Goal: Task Accomplishment & Management: Manage account settings

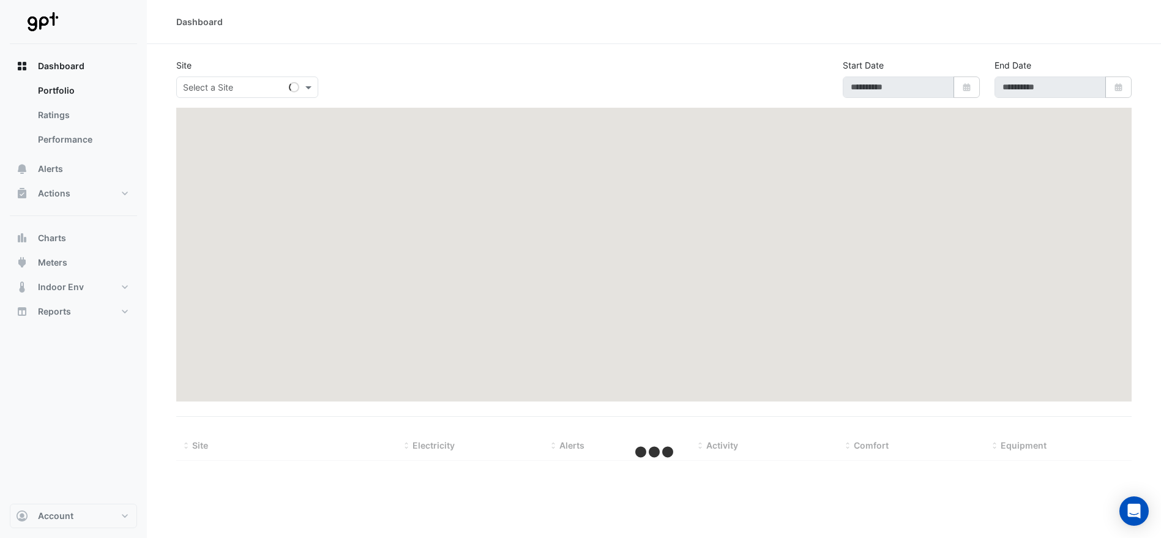
type input "**********"
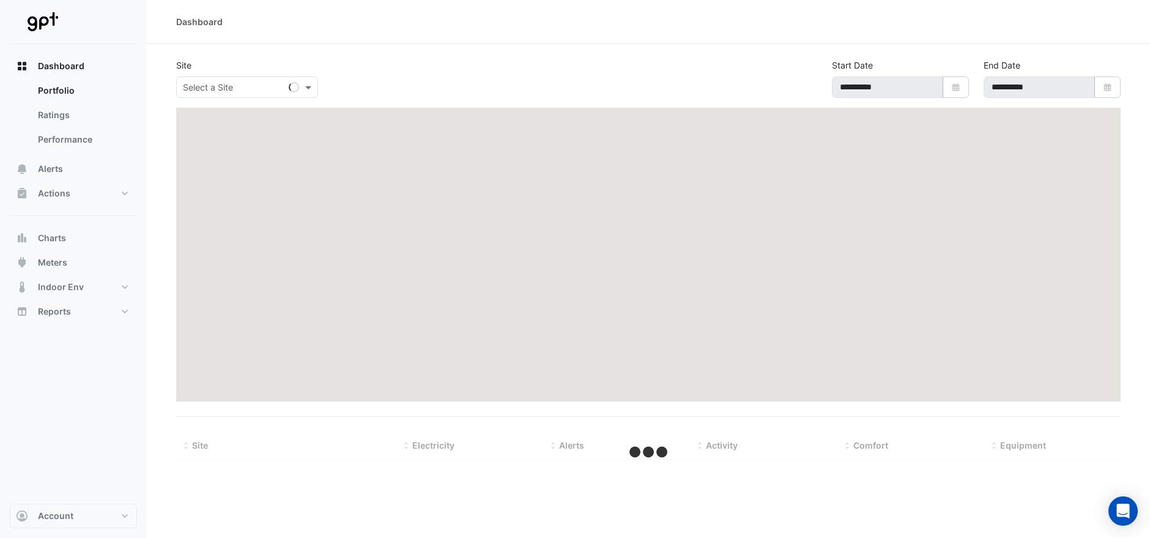
select select "***"
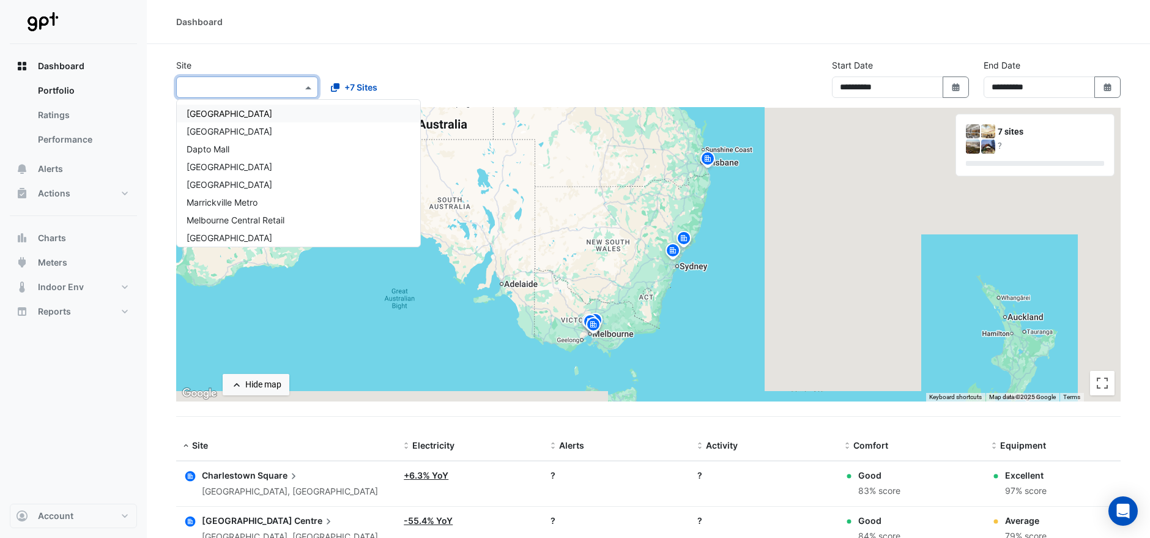
click at [309, 86] on span at bounding box center [309, 87] width 15 height 13
click at [255, 232] on span "[GEOGRAPHIC_DATA]" at bounding box center [230, 237] width 86 height 10
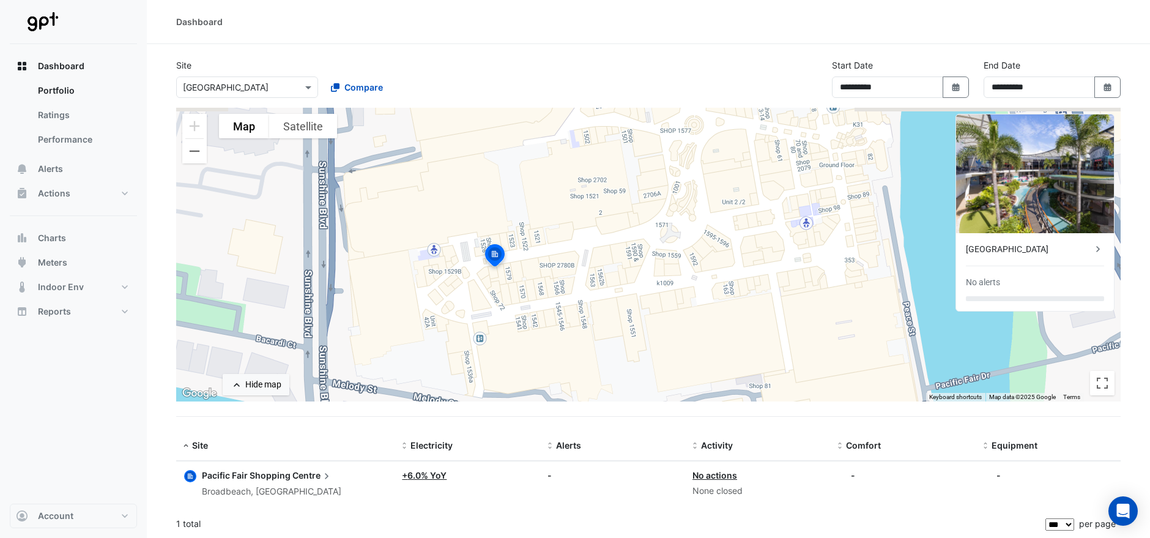
drag, startPoint x: 701, startPoint y: 304, endPoint x: 511, endPoint y: 315, distance: 190.6
click at [516, 321] on div "To activate drag with keyboard, press Alt + Enter. Once in keyboard drag state,…" at bounding box center [648, 255] width 945 height 294
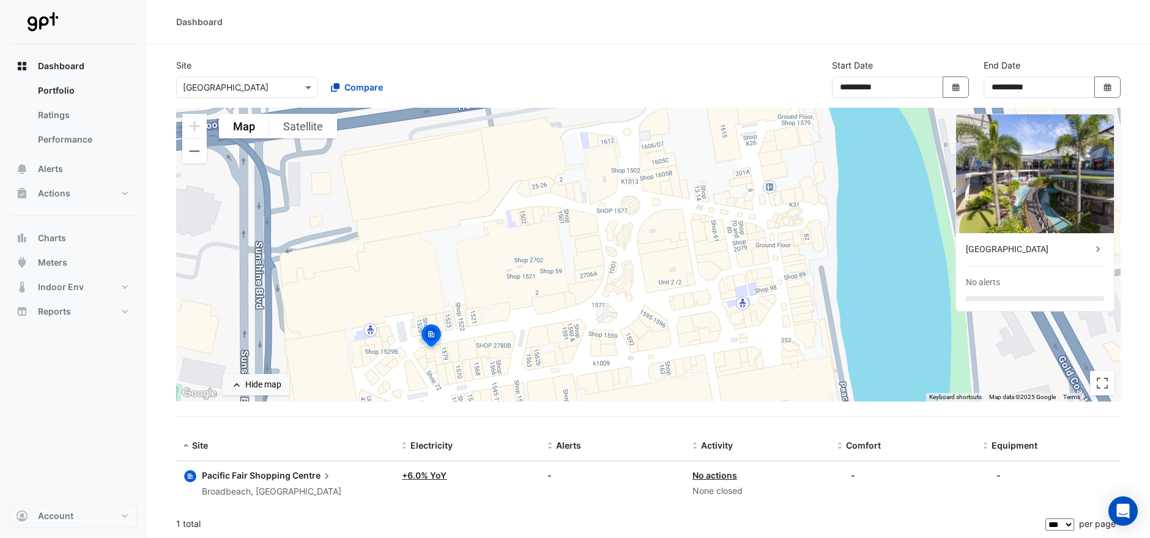
drag, startPoint x: 827, startPoint y: 313, endPoint x: 803, endPoint y: 398, distance: 88.3
click at [803, 398] on div "To activate drag with keyboard, press Alt + Enter. Once in keyboard drag state,…" at bounding box center [648, 255] width 945 height 294
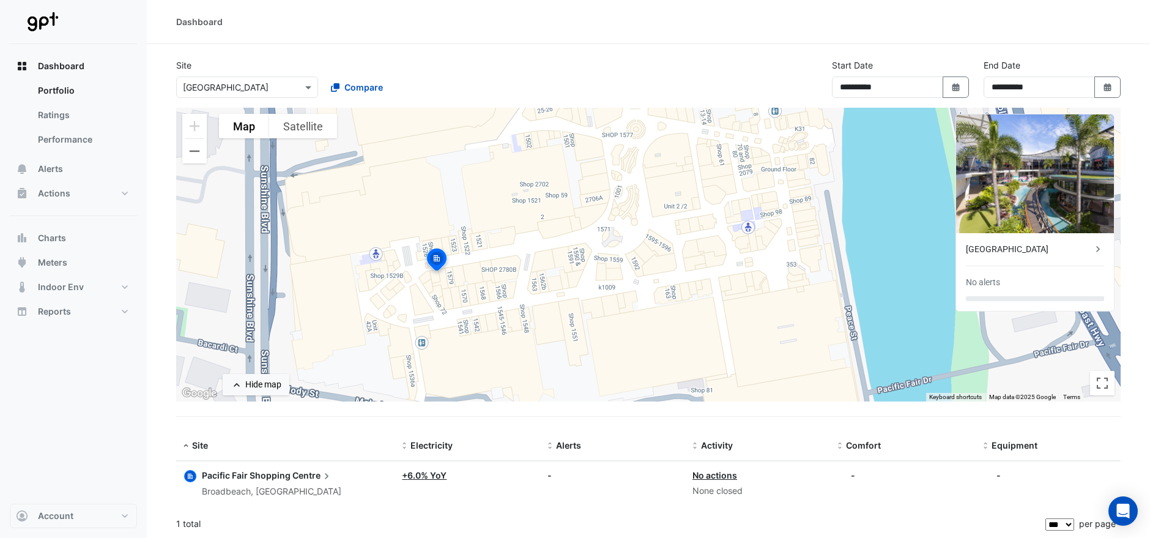
drag, startPoint x: 685, startPoint y: 254, endPoint x: 691, endPoint y: 178, distance: 76.1
click at [691, 178] on div "To activate drag with keyboard, press Alt + Enter. Once in keyboard drag state,…" at bounding box center [648, 255] width 945 height 294
click at [121, 194] on button "Actions" at bounding box center [73, 193] width 127 height 24
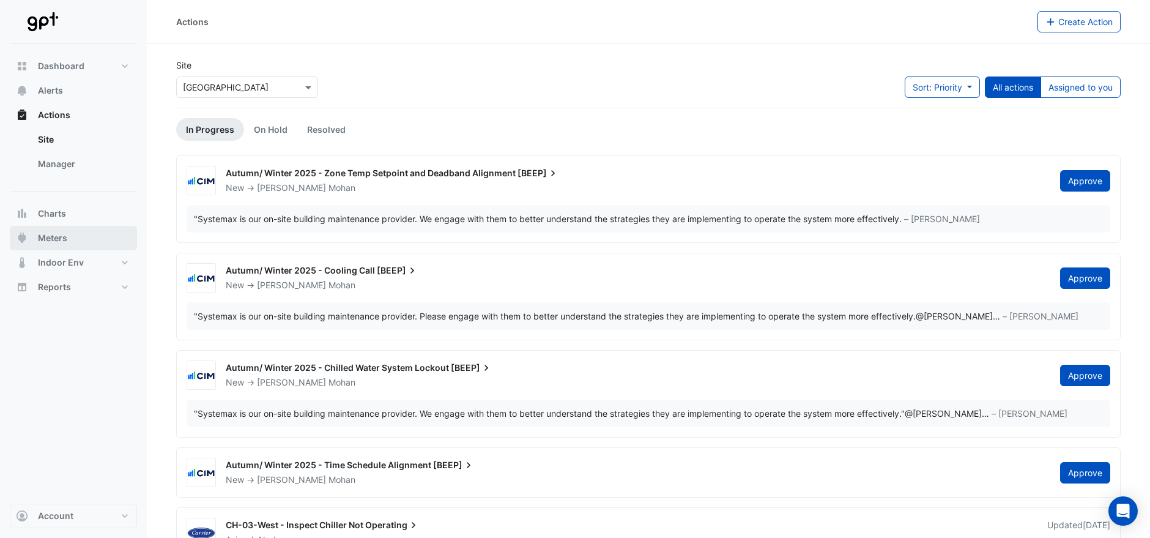
click at [61, 239] on span "Meters" at bounding box center [52, 238] width 29 height 12
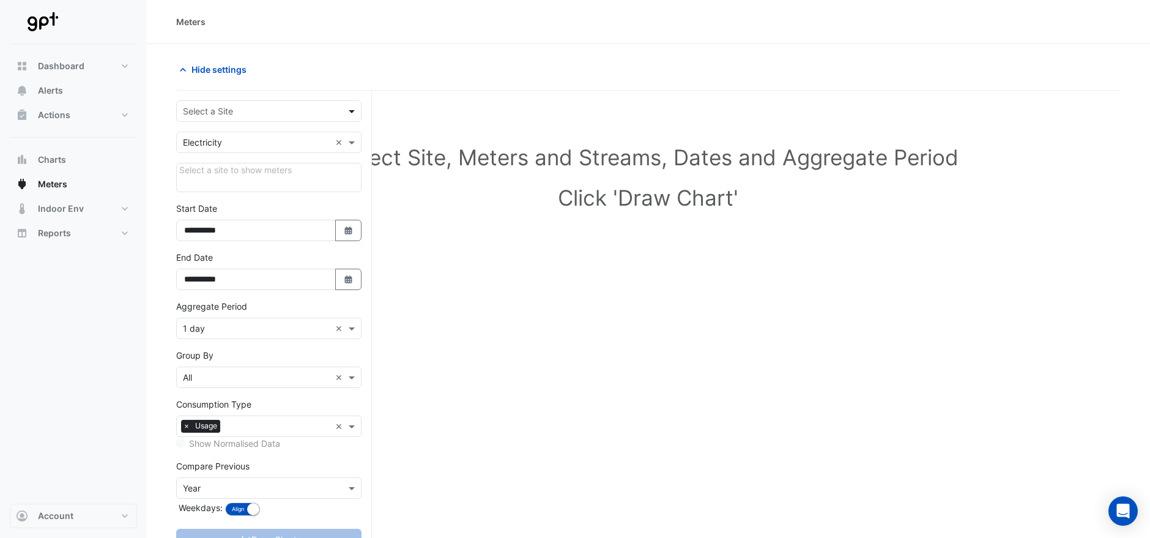
click at [351, 113] on span at bounding box center [353, 111] width 15 height 13
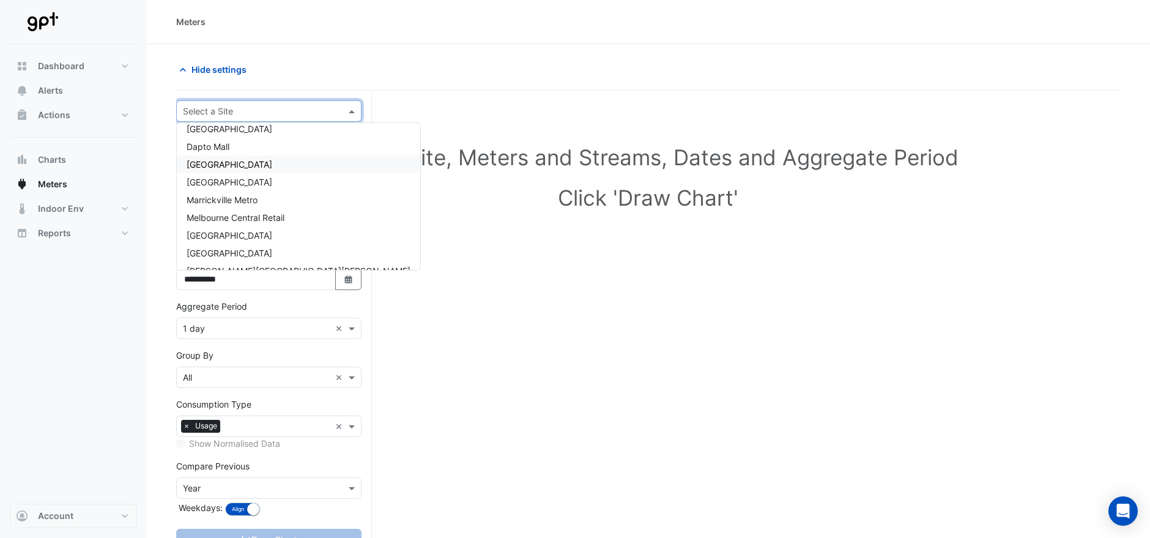
scroll to position [40, 0]
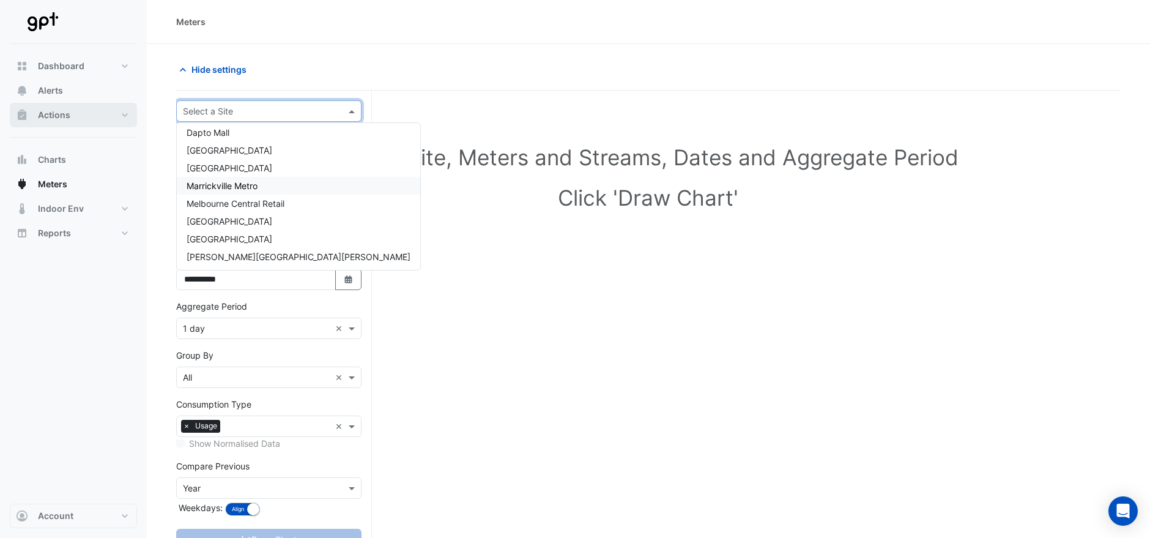
click at [74, 114] on button "Actions" at bounding box center [73, 115] width 127 height 24
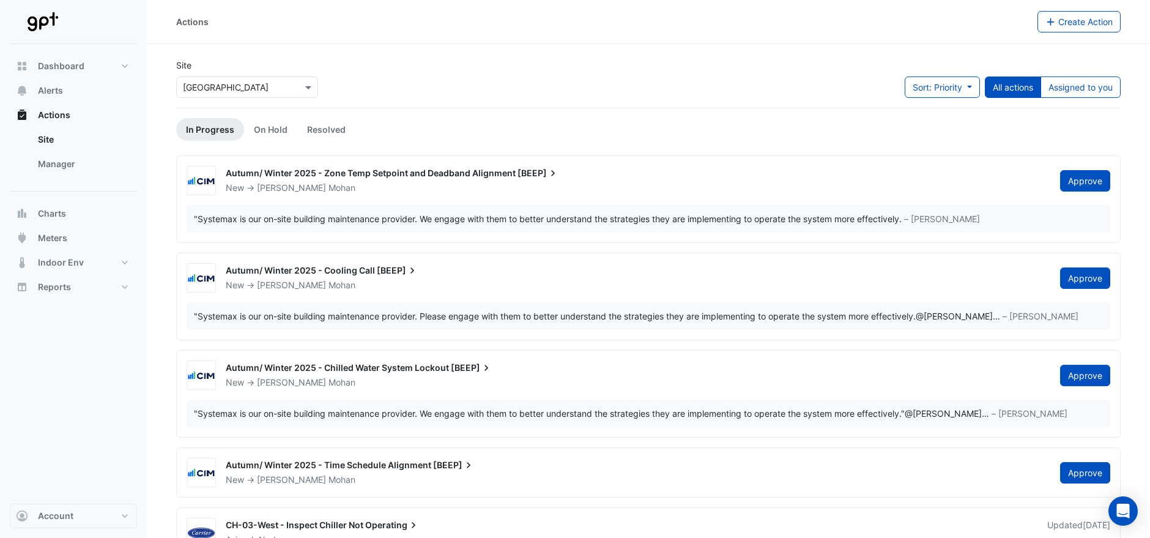
click at [544, 66] on div "Site × [GEOGRAPHIC_DATA] Sort: Priority Priority Updated All actions Assigned t…" at bounding box center [648, 83] width 959 height 49
click at [734, 98] on div "Site × [GEOGRAPHIC_DATA] Sort: Priority Priority Updated All actions Assigned t…" at bounding box center [648, 83] width 959 height 49
click at [282, 127] on link "On Hold" at bounding box center [270, 129] width 53 height 23
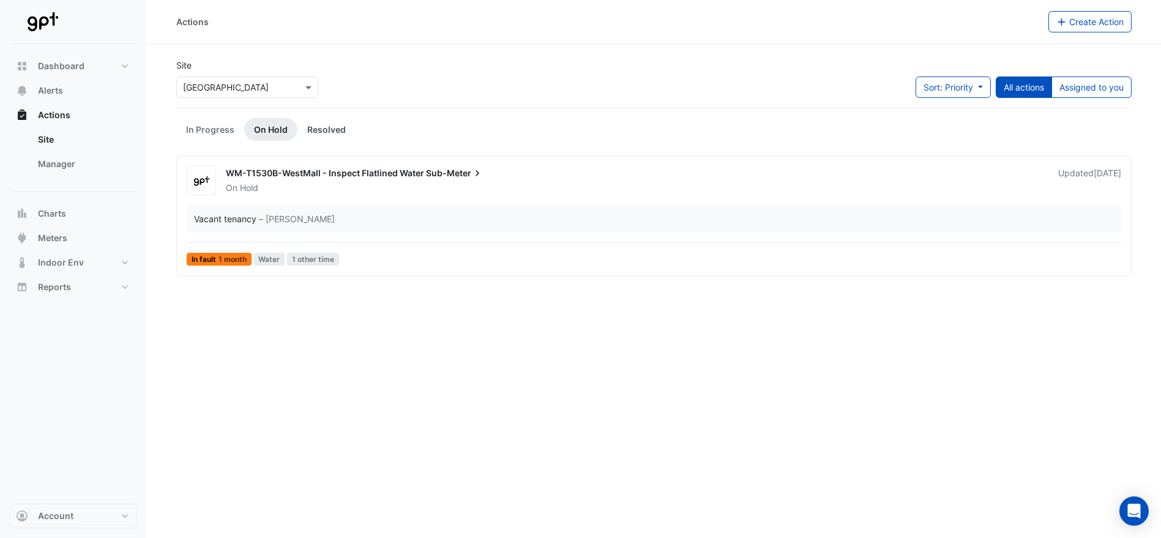
click at [333, 128] on link "Resolved" at bounding box center [326, 129] width 58 height 23
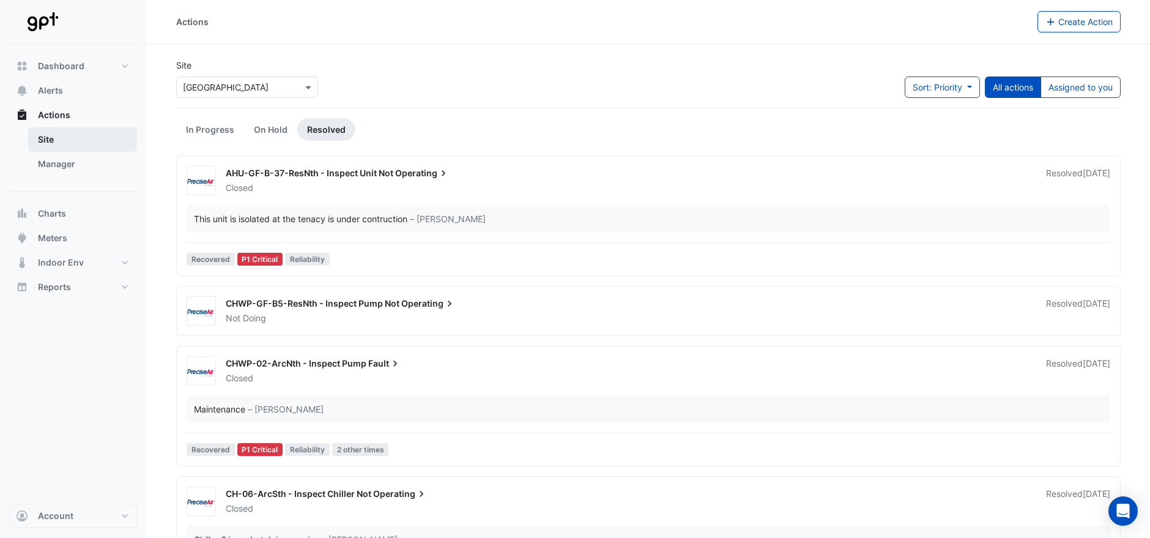
click at [50, 139] on link "Site" at bounding box center [82, 139] width 109 height 24
click at [56, 109] on span "Actions" at bounding box center [54, 115] width 32 height 12
click at [192, 133] on link "In Progress" at bounding box center [210, 129] width 68 height 23
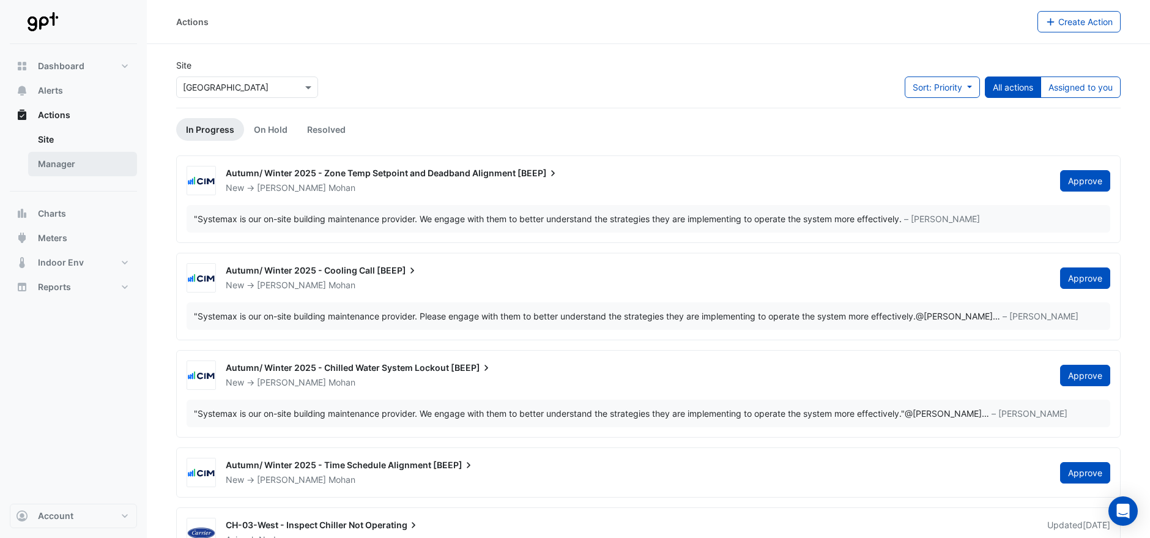
click at [64, 165] on link "Manager" at bounding box center [82, 164] width 109 height 24
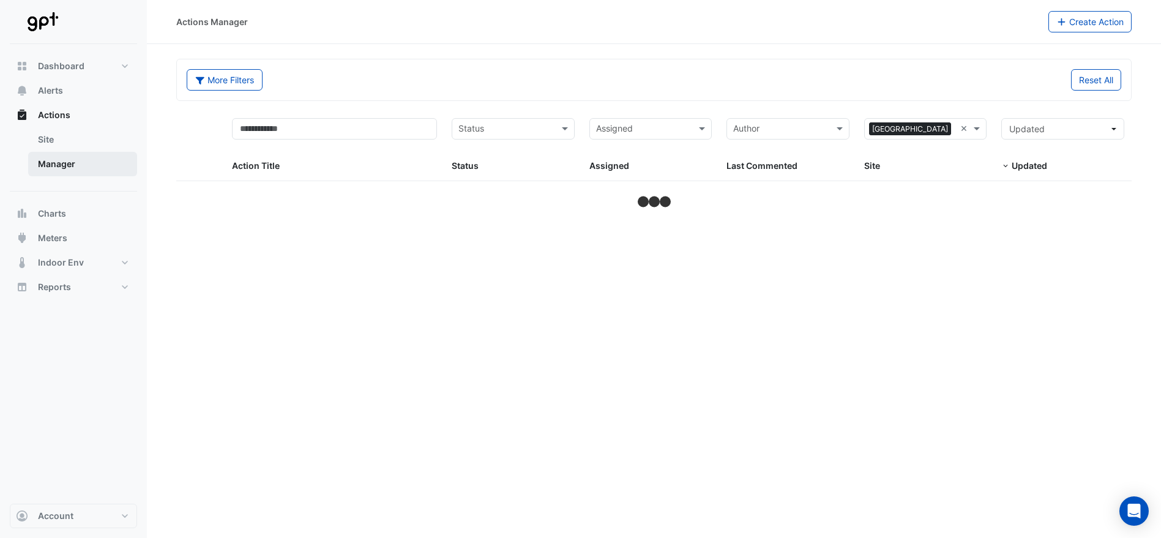
select select "***"
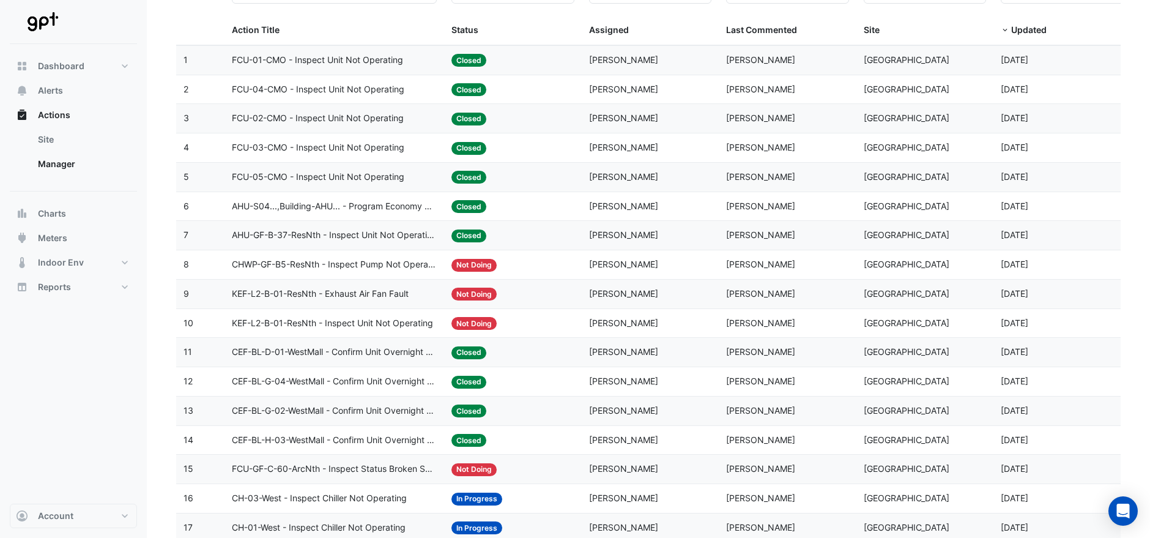
scroll to position [68, 0]
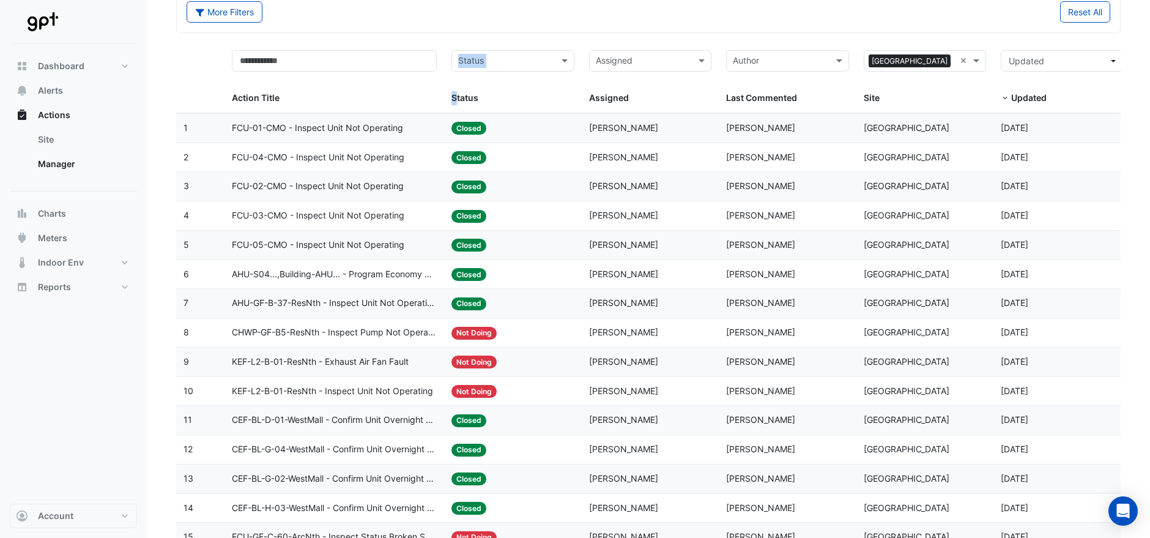
drag, startPoint x: 440, startPoint y: 91, endPoint x: 458, endPoint y: 95, distance: 18.1
click at [458, 95] on div "Action Title Status Status Assigned Assigned Author Last Commented × [GEOGRAPHI…" at bounding box center [653, 78] width 955 height 70
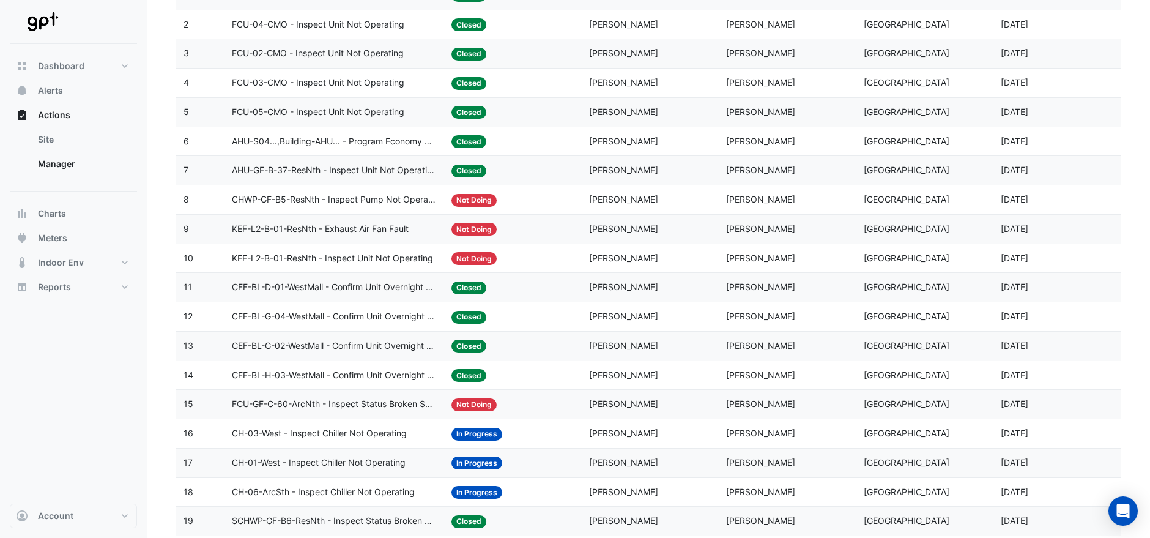
scroll to position [204, 0]
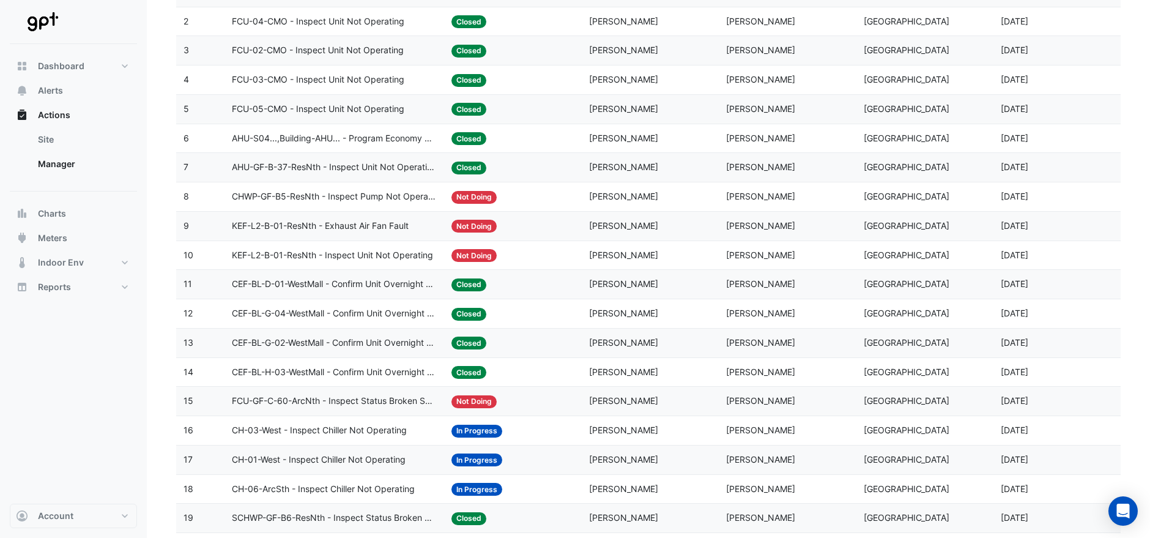
click at [386, 370] on span "CEF-BL-H-03-WestMall - Confirm Unit Overnight Operation (Energy Waste)" at bounding box center [334, 372] width 205 height 14
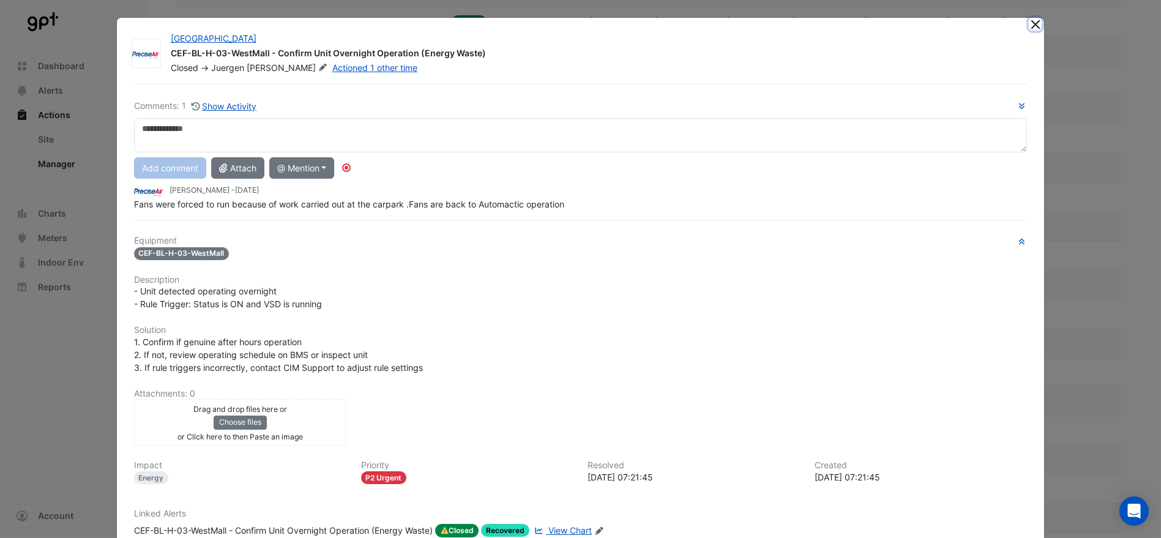
click at [1031, 21] on button "Close" at bounding box center [1034, 24] width 13 height 13
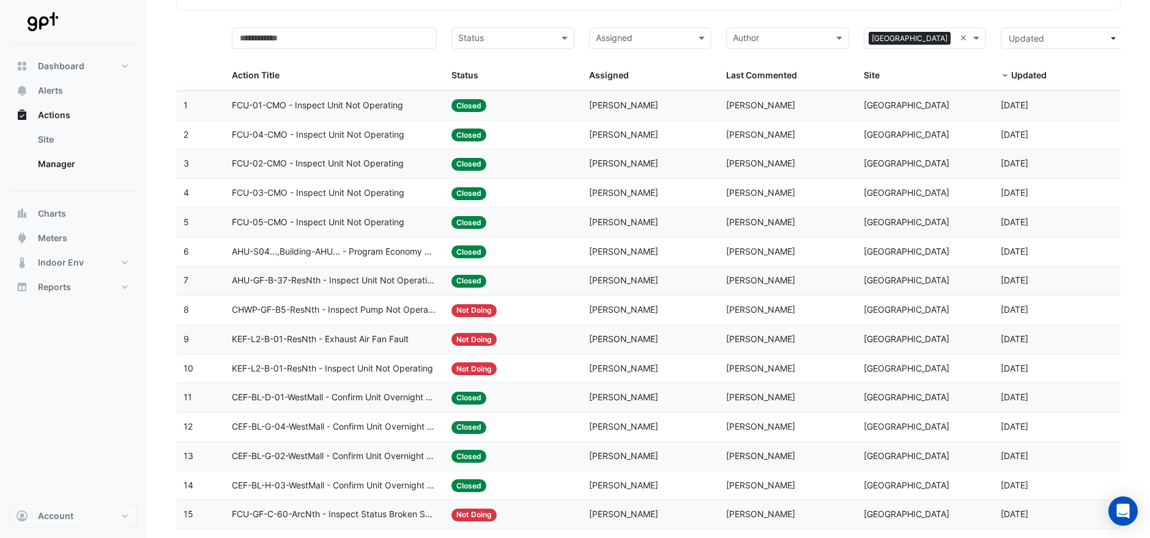
scroll to position [68, 0]
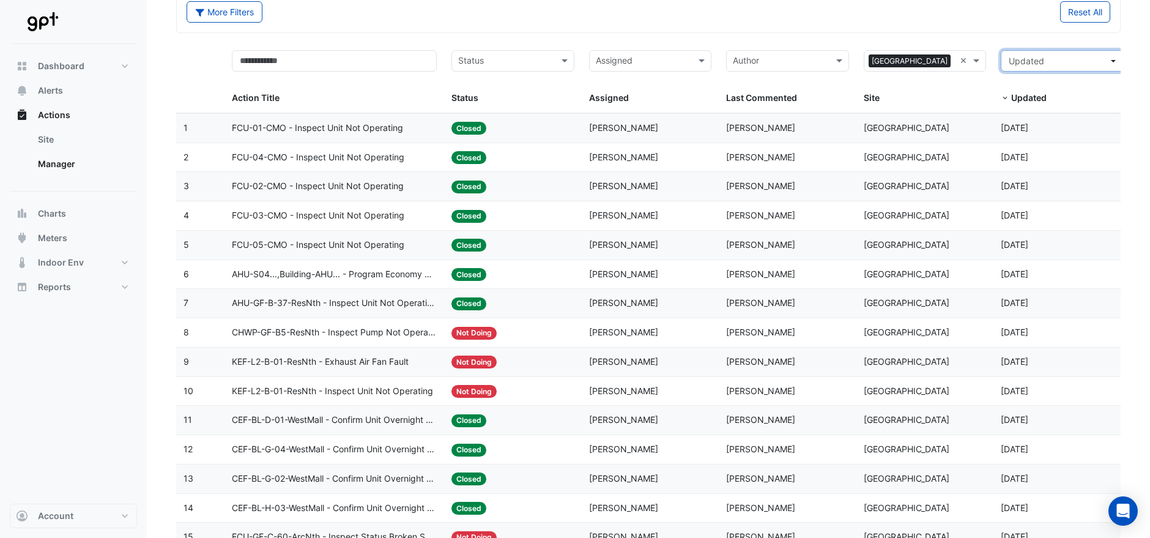
click at [1080, 58] on span "Updated" at bounding box center [1059, 60] width 100 height 13
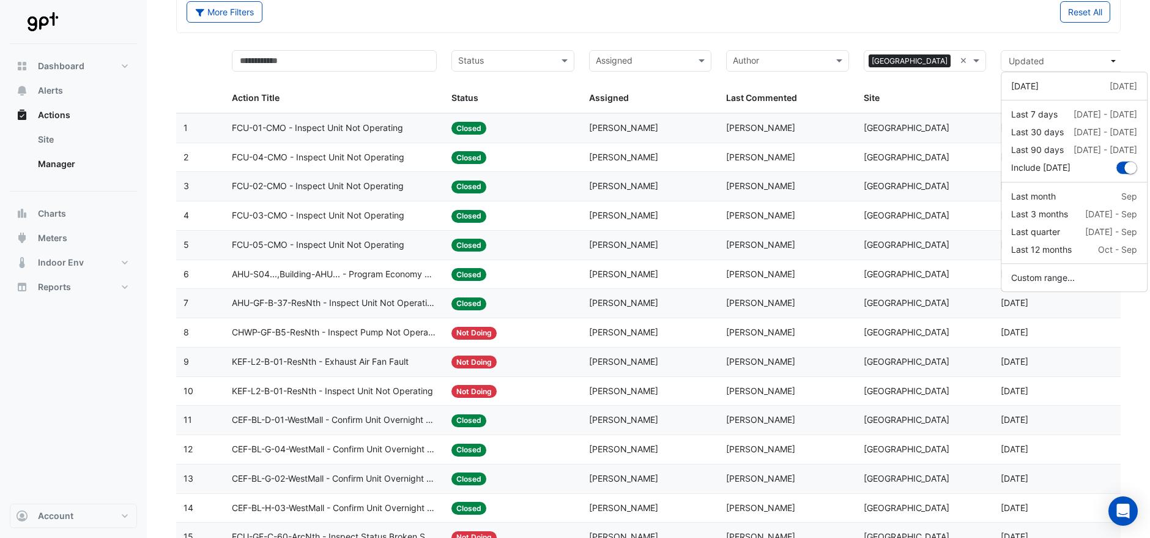
click at [1017, 25] on div "More Filters Reset All" at bounding box center [648, 14] width 938 height 26
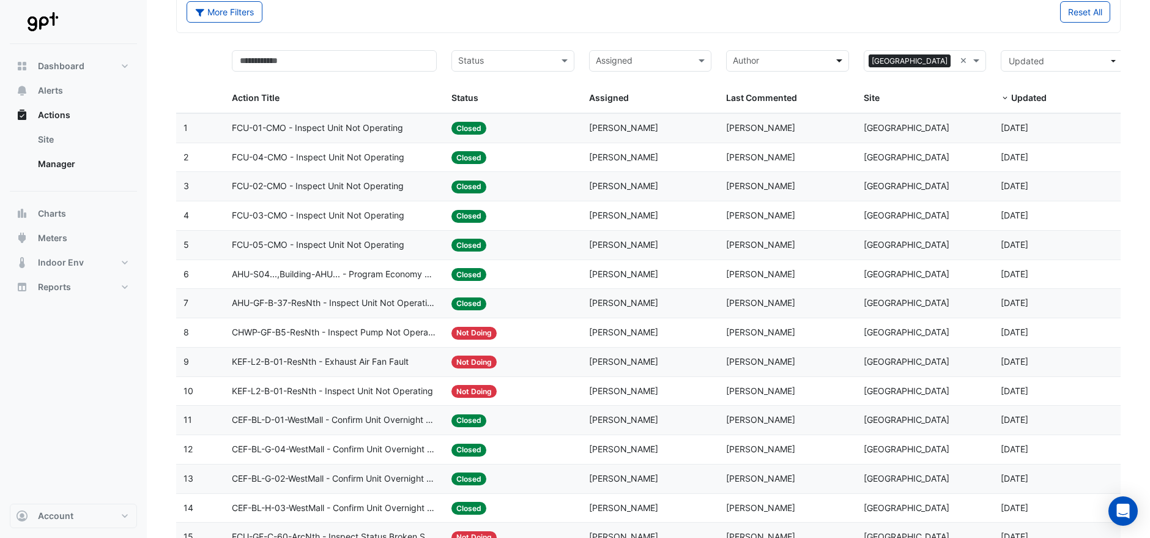
click at [839, 60] on span at bounding box center [840, 61] width 15 height 14
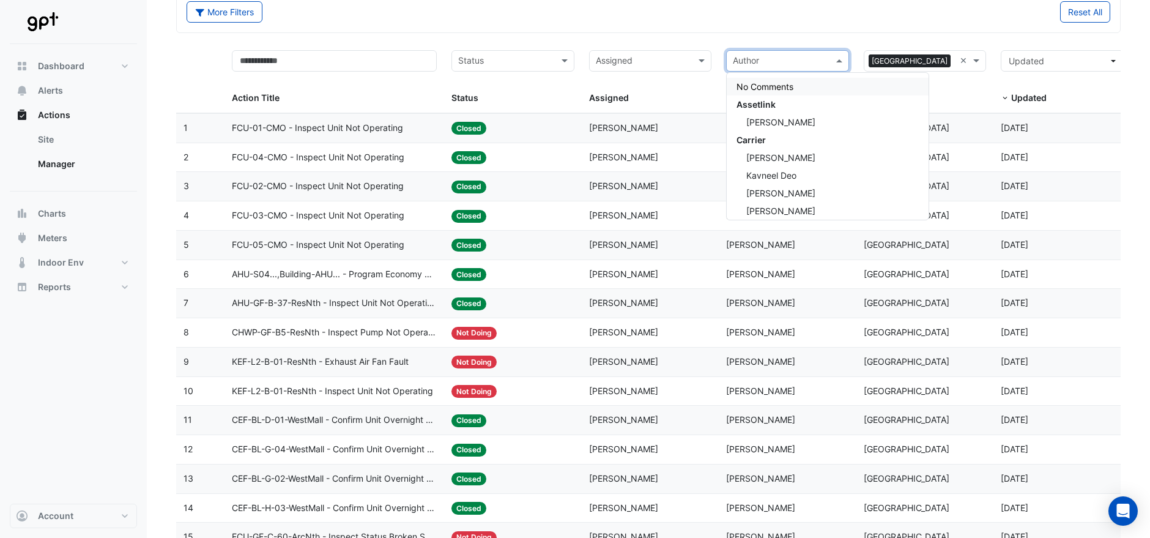
click at [850, 17] on div "Reset All" at bounding box center [883, 11] width 469 height 21
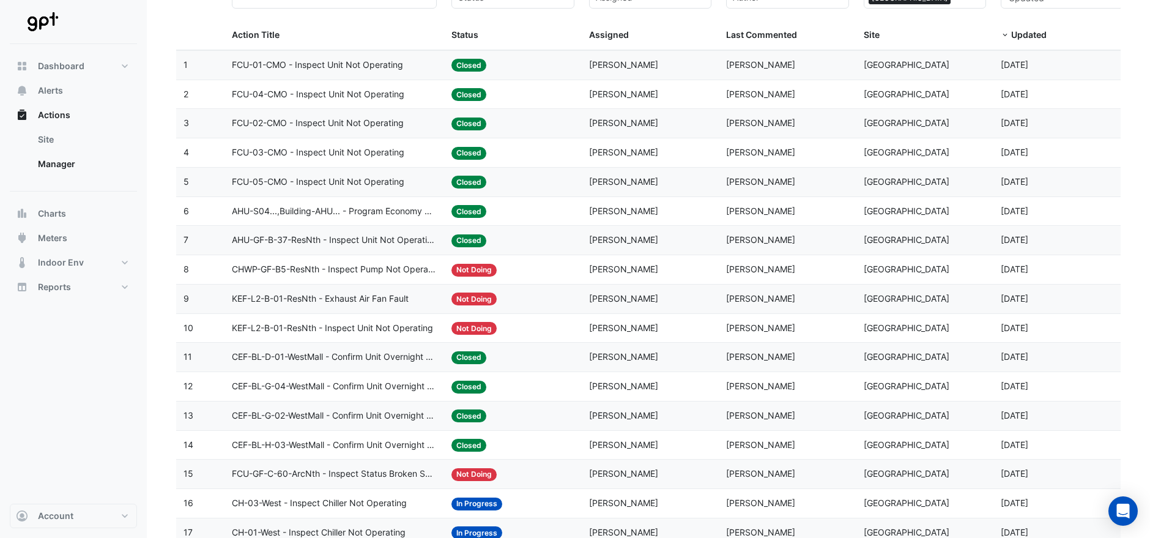
scroll to position [136, 0]
